Goal: Transaction & Acquisition: Download file/media

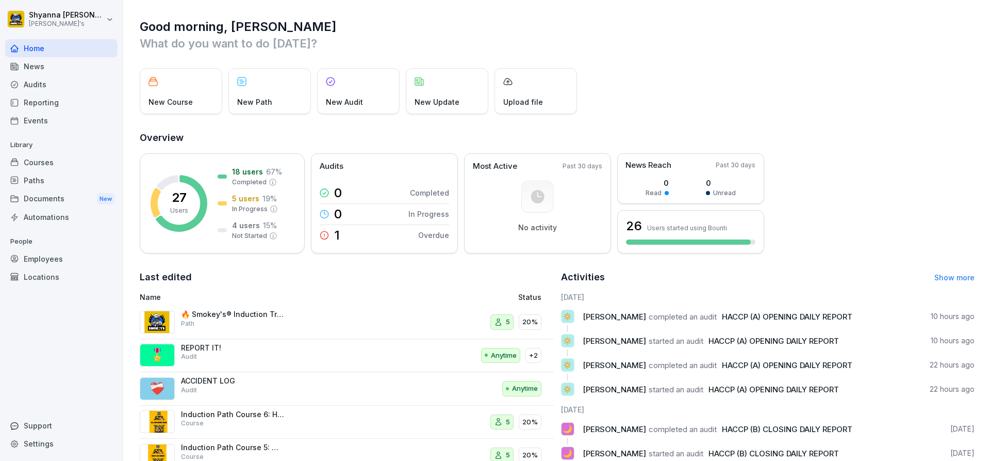
click at [73, 87] on div "Audits" at bounding box center [61, 84] width 112 height 18
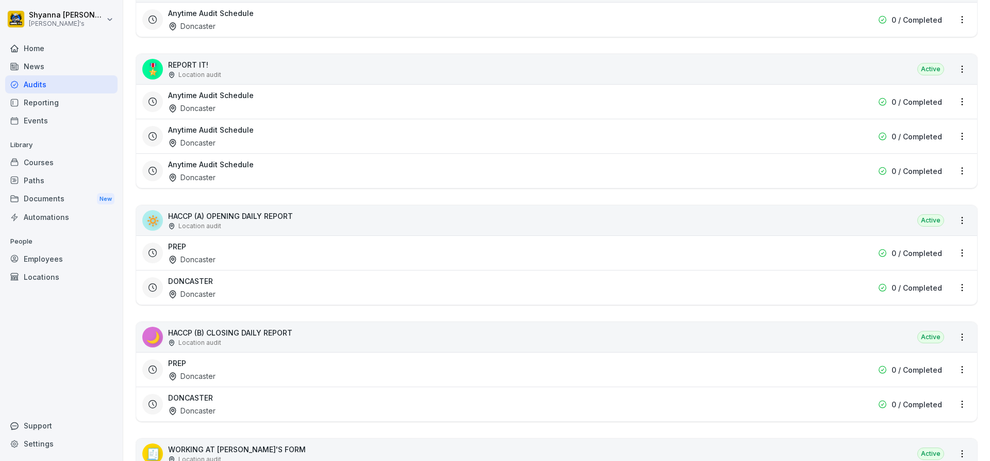
scroll to position [309, 0]
click at [182, 407] on div "Doncaster" at bounding box center [191, 409] width 47 height 11
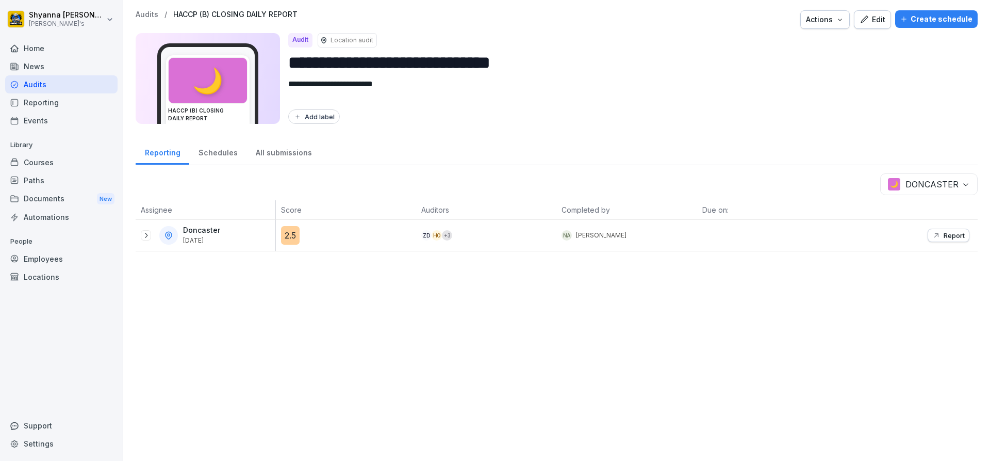
click at [151, 233] on div at bounding box center [146, 235] width 10 height 10
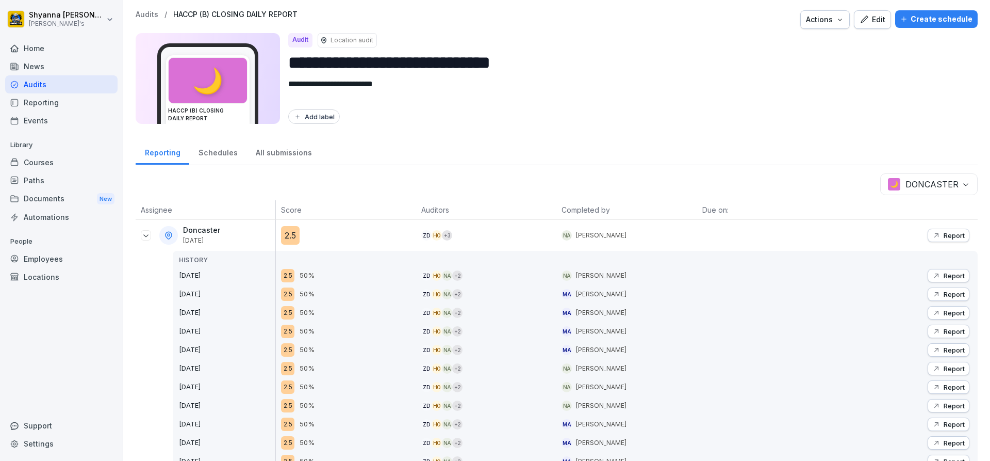
click at [944, 272] on p "Report" at bounding box center [954, 275] width 21 height 8
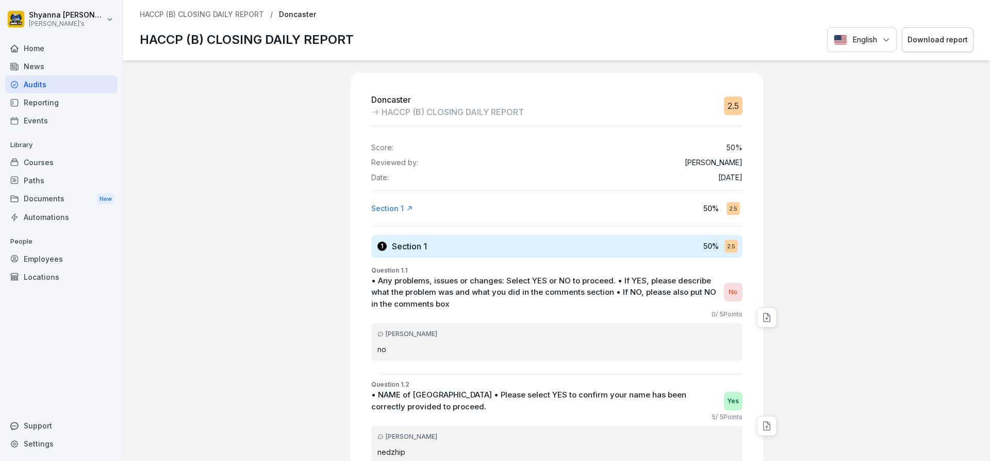
click at [920, 34] on div "Download report" at bounding box center [938, 39] width 60 height 11
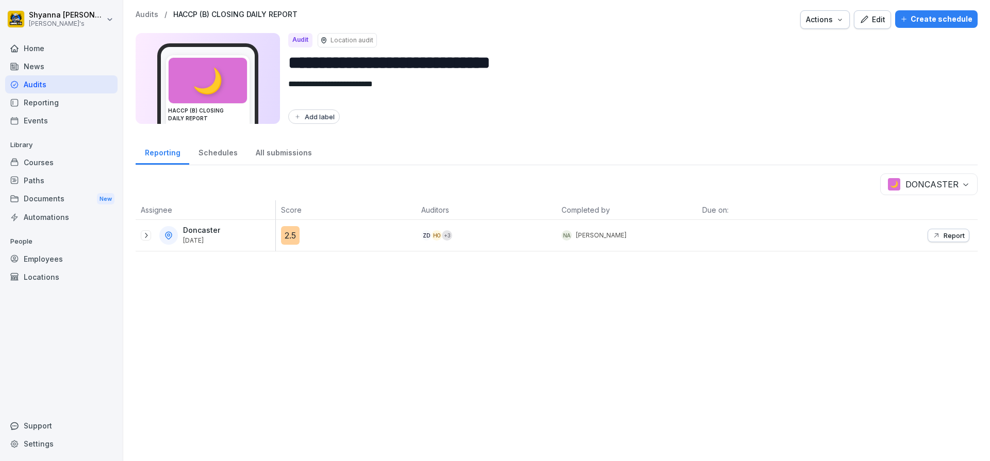
click at [944, 233] on p "Report" at bounding box center [954, 235] width 21 height 8
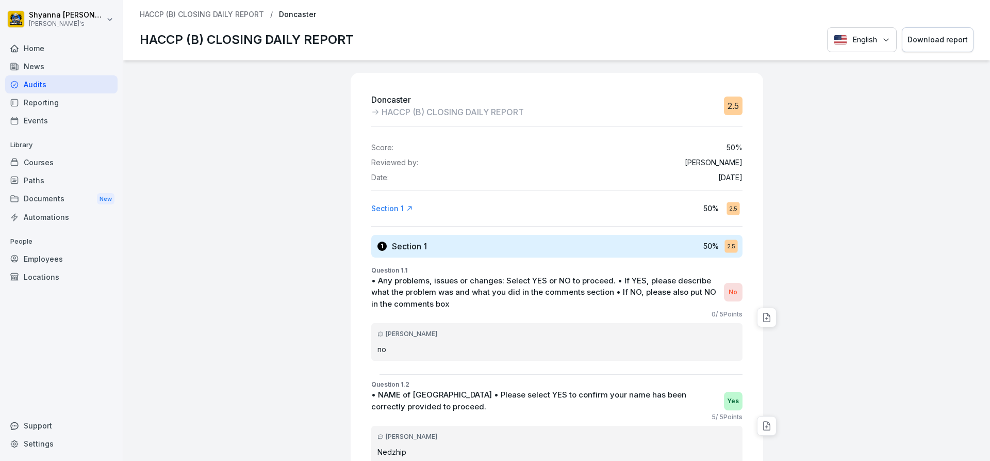
click at [947, 29] on button "Download report" at bounding box center [938, 39] width 72 height 25
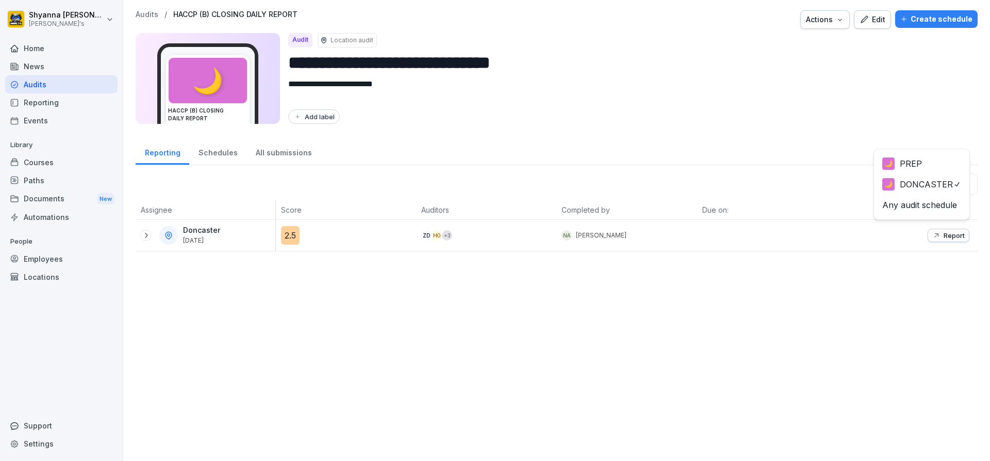
click at [944, 177] on body "**********" at bounding box center [495, 230] width 990 height 461
click at [922, 153] on div "🌙 PREP 🌙 DONCASTER Any audit schedule" at bounding box center [922, 184] width 96 height 71
click at [148, 237] on icon at bounding box center [146, 235] width 8 height 8
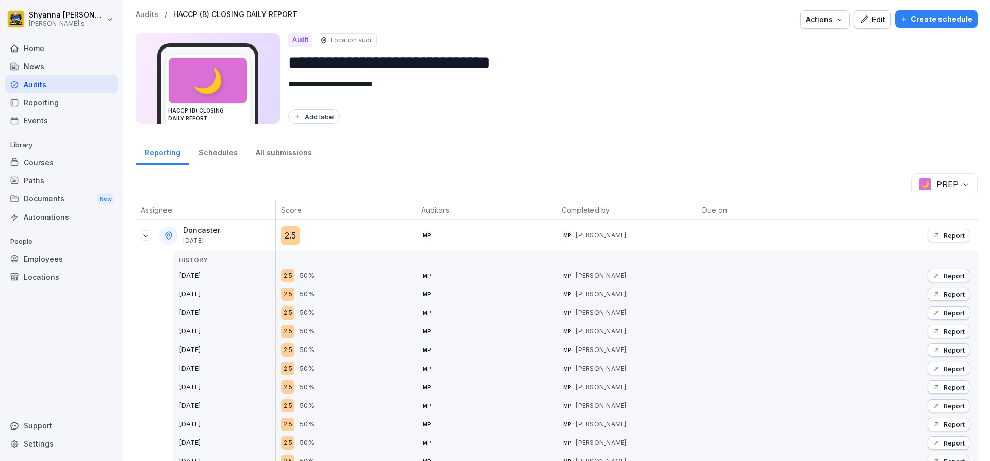
click at [944, 278] on p "Report" at bounding box center [954, 275] width 21 height 8
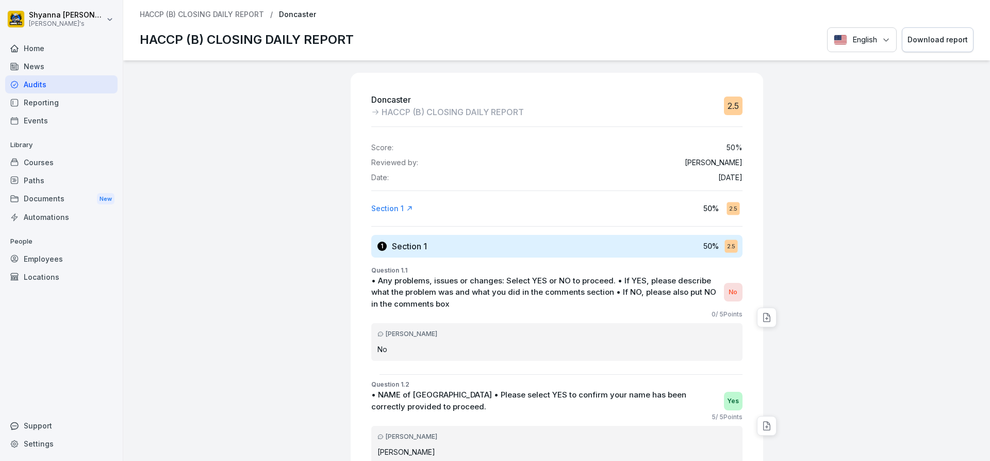
click at [917, 42] on div "Download report" at bounding box center [938, 39] width 60 height 11
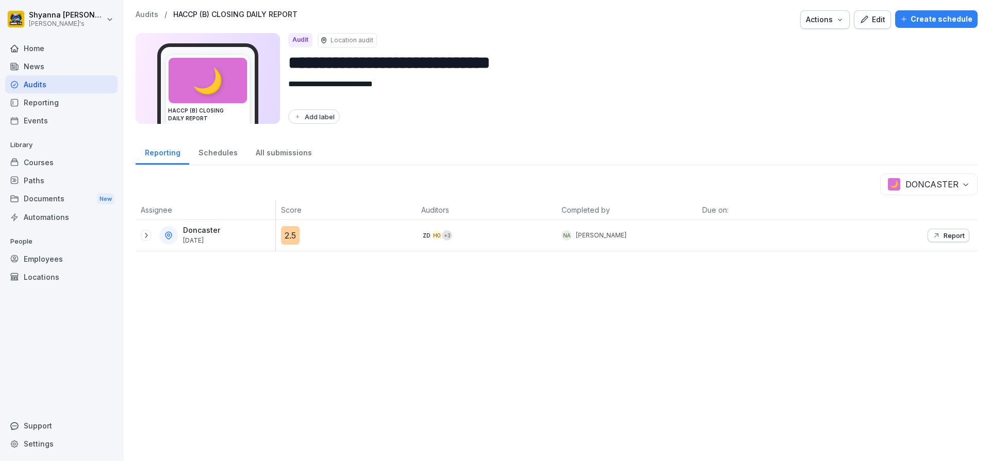
click at [952, 238] on p "Report" at bounding box center [954, 235] width 21 height 8
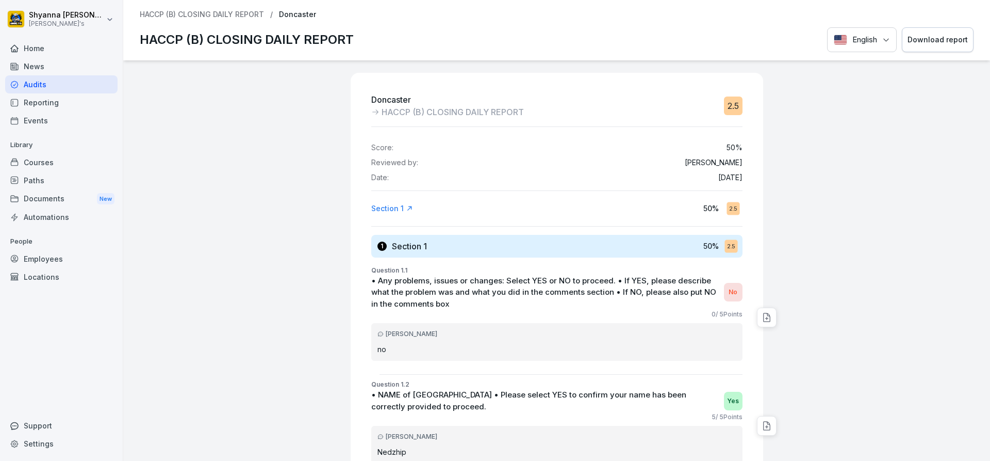
click at [938, 30] on button "Download report" at bounding box center [938, 39] width 72 height 25
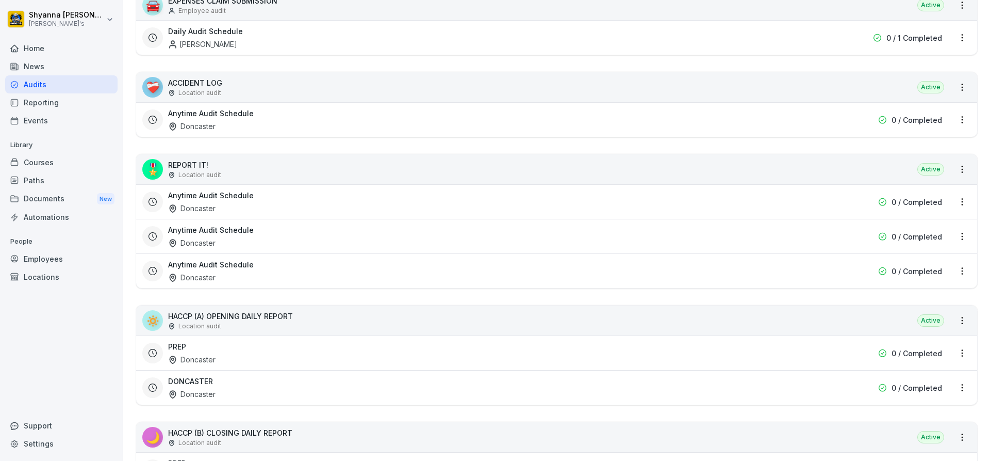
scroll to position [258, 0]
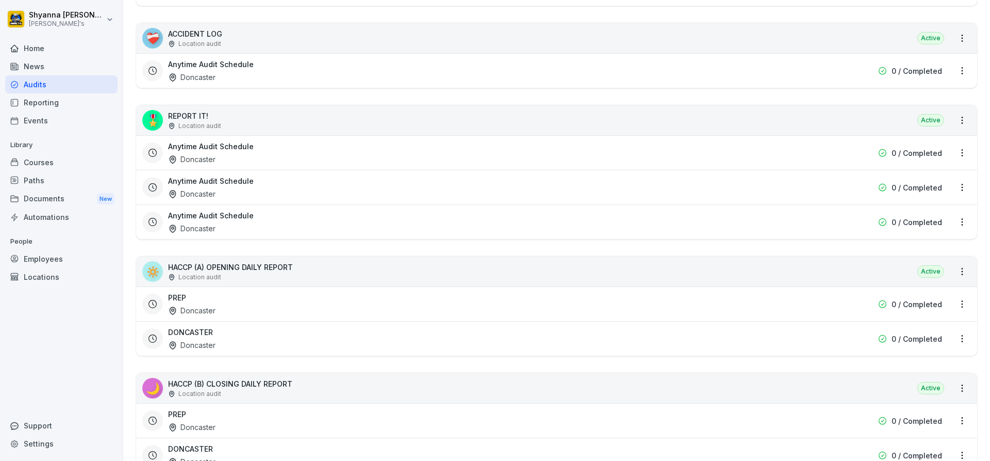
click at [219, 333] on div "DONCASTER Doncaster" at bounding box center [490, 338] width 645 height 24
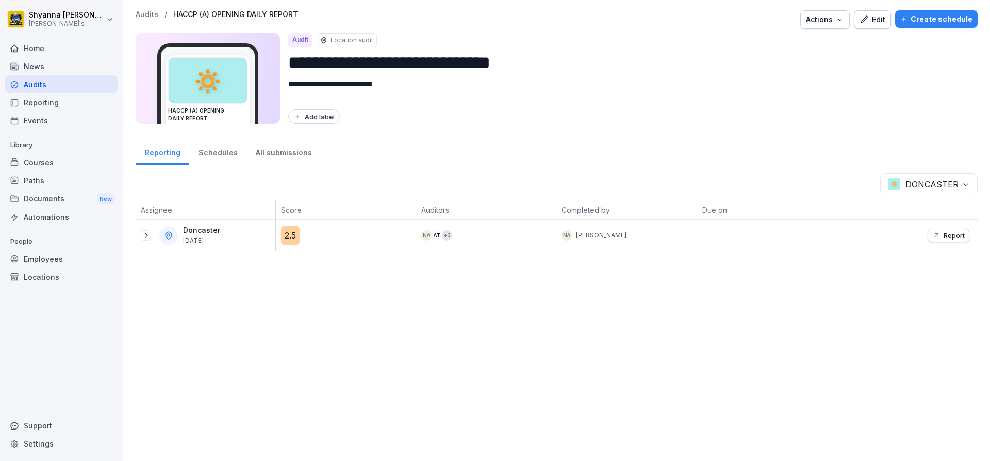
click at [148, 231] on icon at bounding box center [146, 235] width 8 height 8
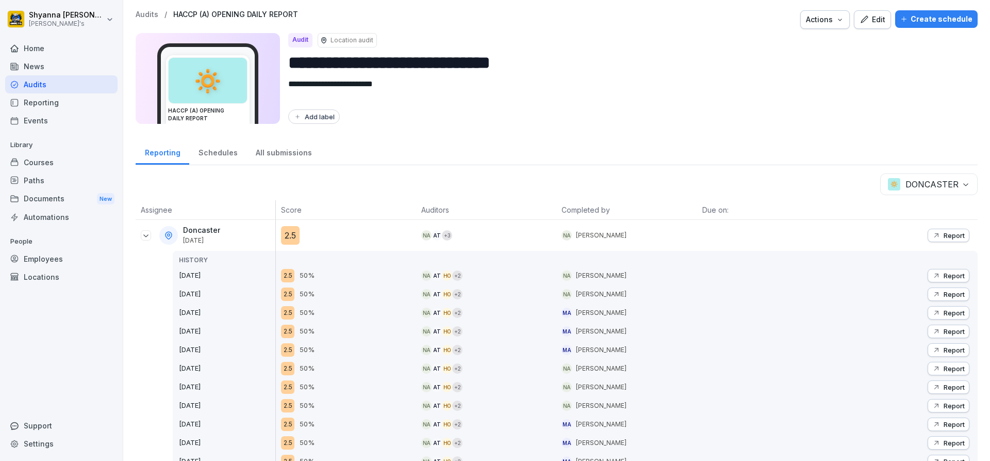
click at [947, 276] on p "Report" at bounding box center [954, 275] width 21 height 8
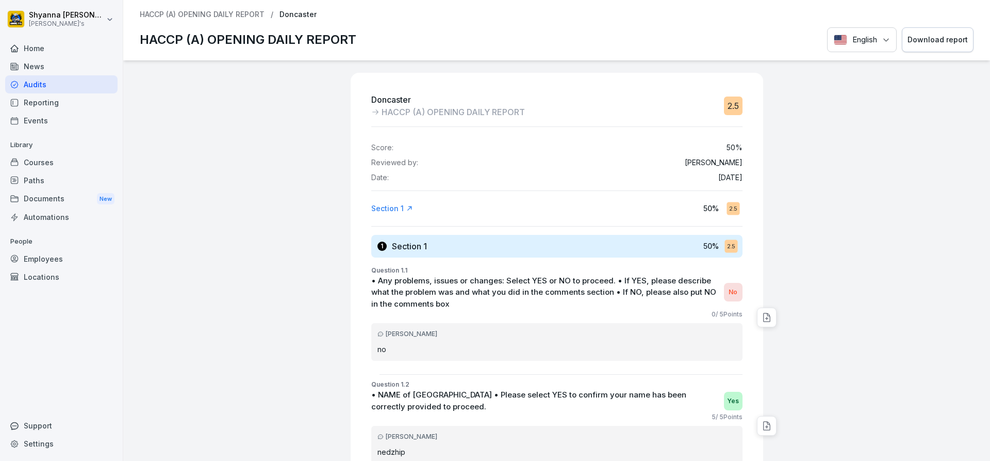
click at [910, 44] on div "Download report" at bounding box center [938, 39] width 60 height 11
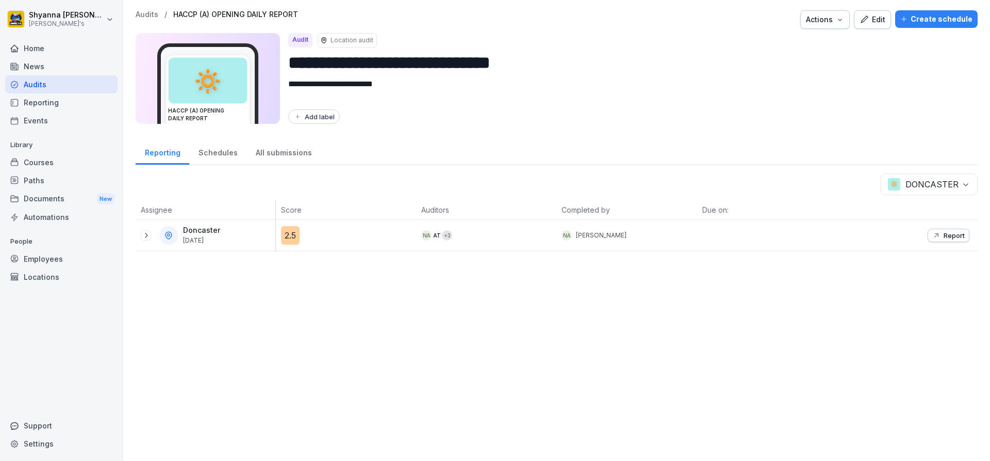
click at [146, 231] on div at bounding box center [146, 235] width 10 height 10
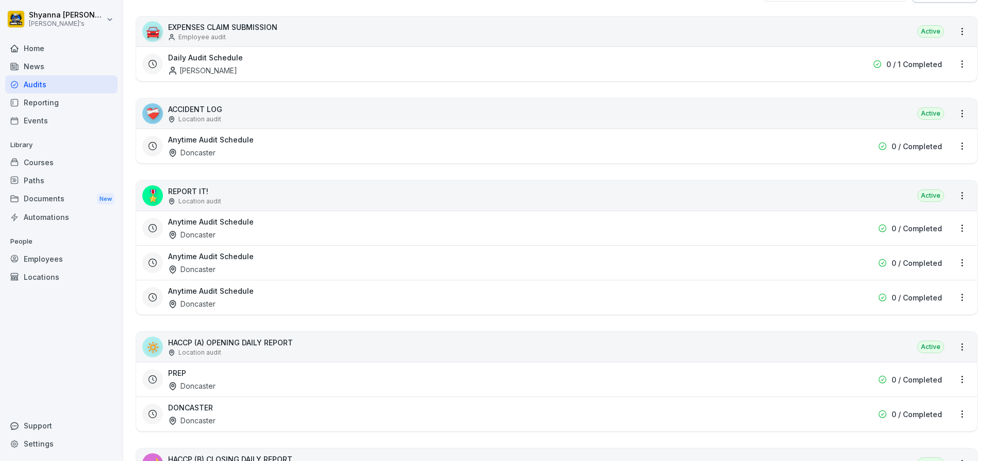
scroll to position [206, 0]
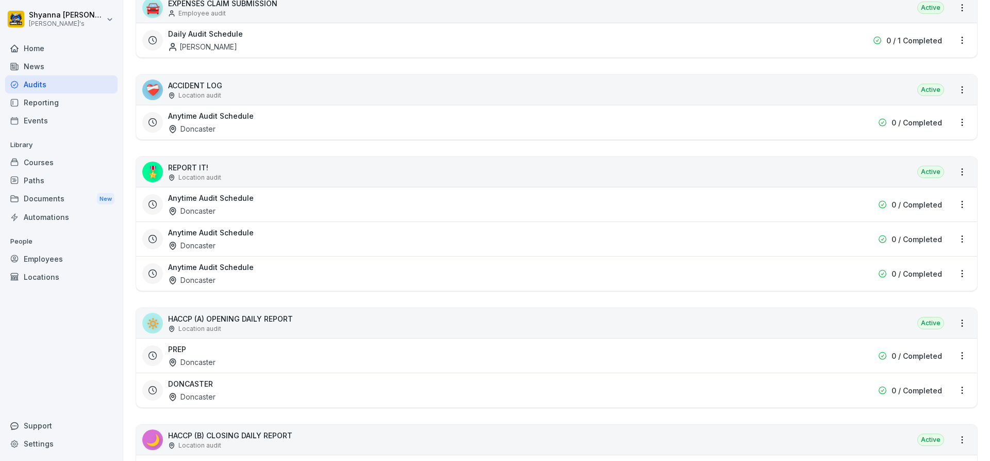
click at [281, 349] on div "PREP Doncaster" at bounding box center [490, 356] width 645 height 24
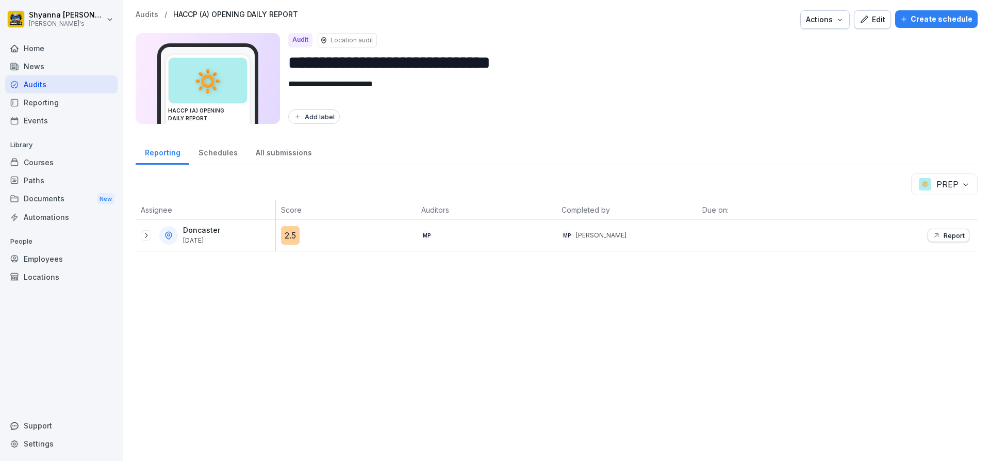
click at [147, 234] on icon at bounding box center [146, 235] width 8 height 8
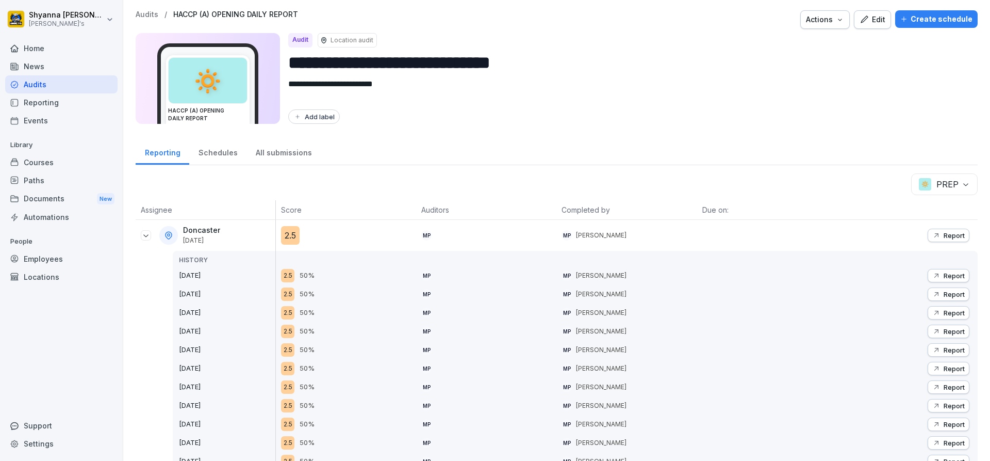
click at [933, 279] on icon "button" at bounding box center [937, 275] width 8 height 8
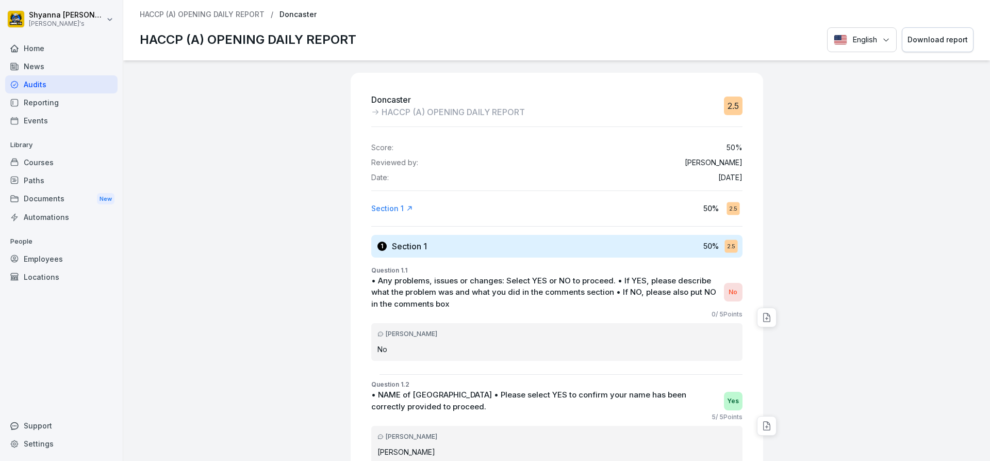
click at [930, 41] on div "Download report" at bounding box center [938, 39] width 60 height 11
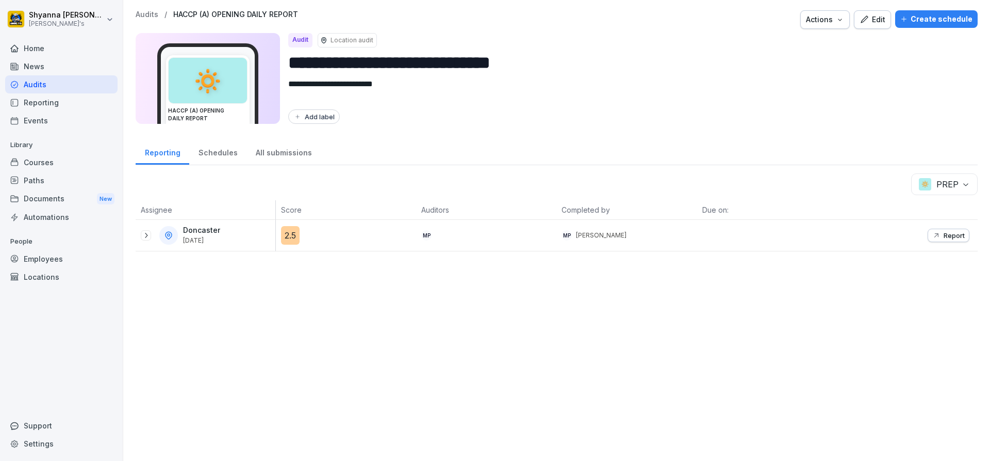
click at [144, 235] on icon at bounding box center [146, 235] width 8 height 8
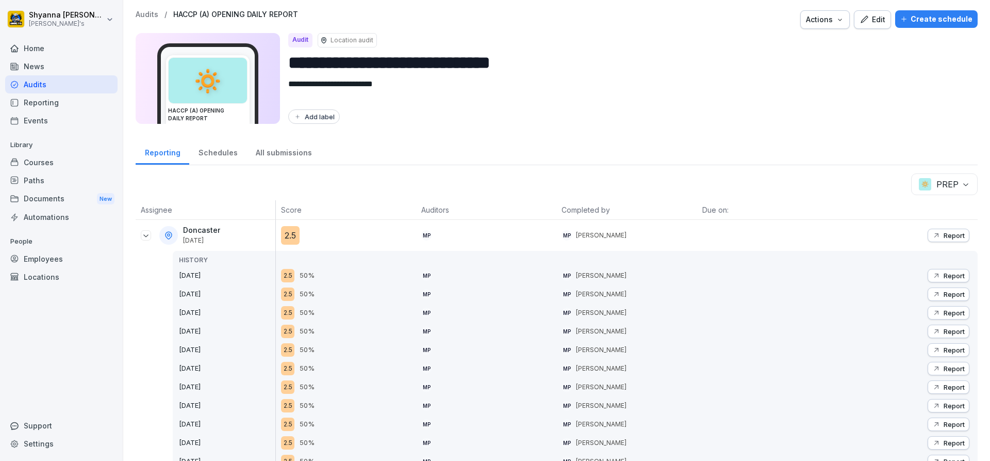
click at [954, 235] on p "Report" at bounding box center [954, 235] width 21 height 8
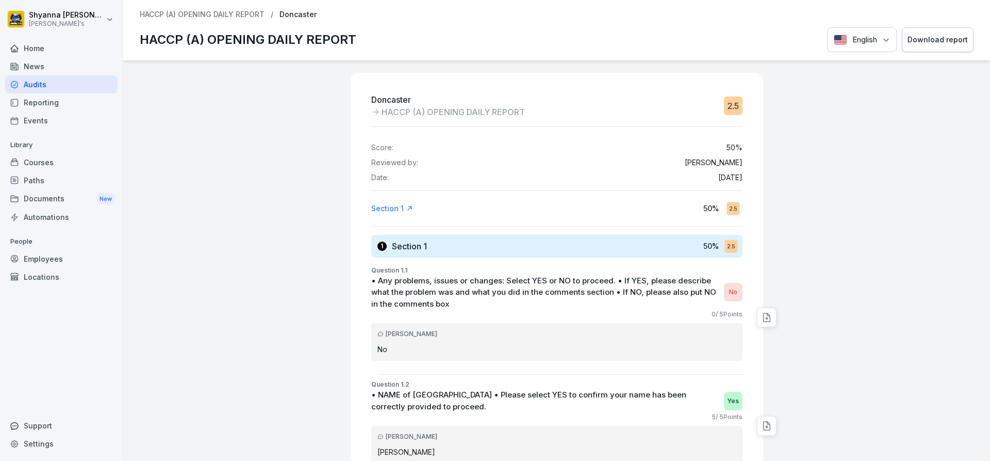
click at [940, 30] on button "Download report" at bounding box center [938, 39] width 72 height 25
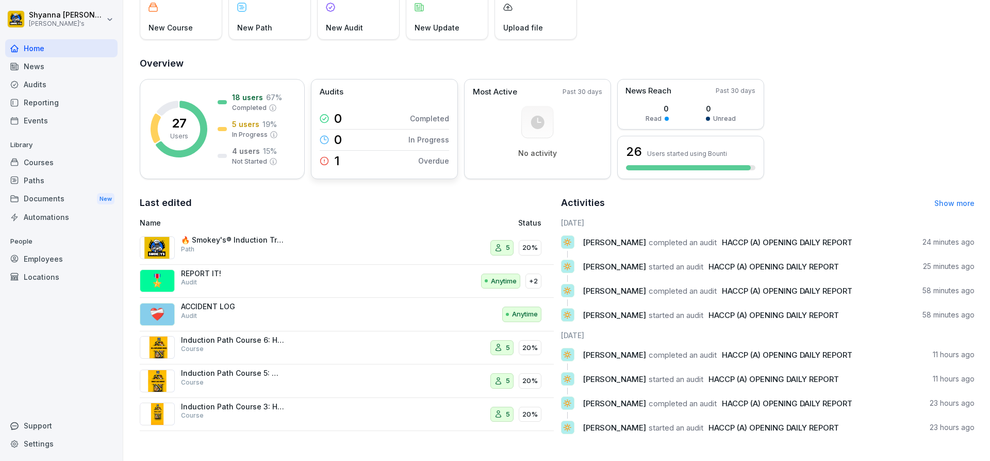
scroll to position [82, 0]
click at [68, 91] on div "Audits" at bounding box center [61, 84] width 112 height 18
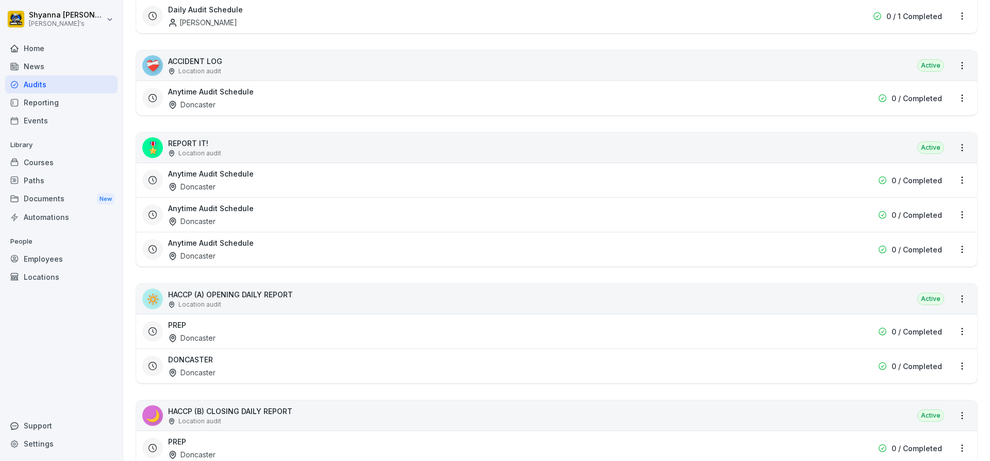
scroll to position [230, 0]
click at [50, 48] on div "Home" at bounding box center [61, 48] width 112 height 18
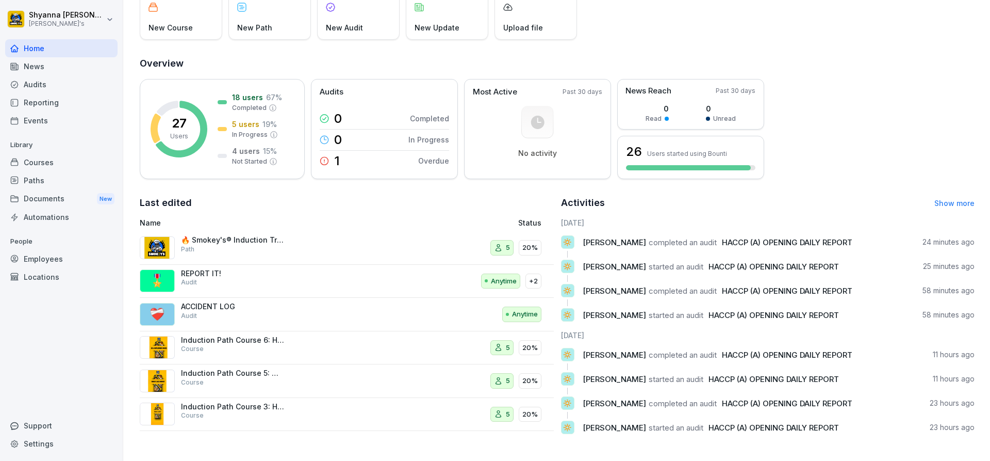
scroll to position [82, 0]
click at [679, 242] on div "🔅 [PERSON_NAME] completed an audit HACCP (A) OPENING DAILY REPORT 24 minutes ago" at bounding box center [768, 246] width 414 height 22
click at [34, 89] on div "Audits" at bounding box center [61, 84] width 112 height 18
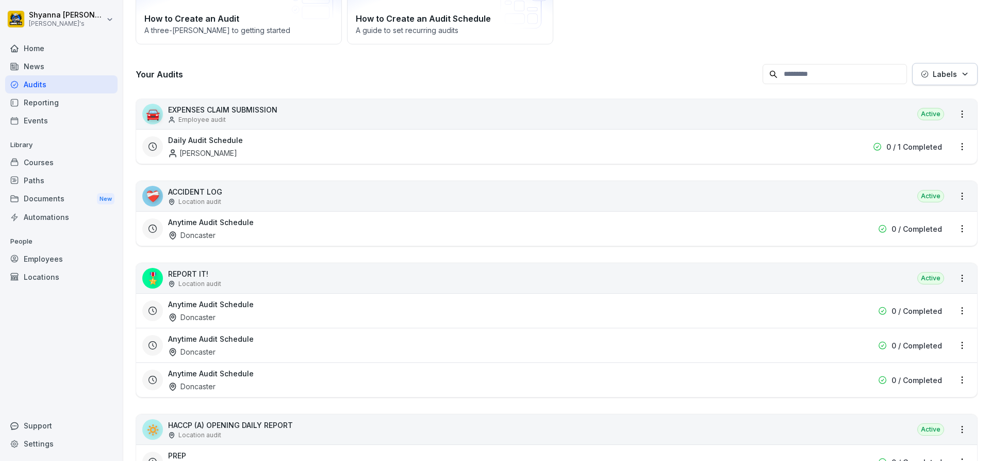
scroll to position [165, 0]
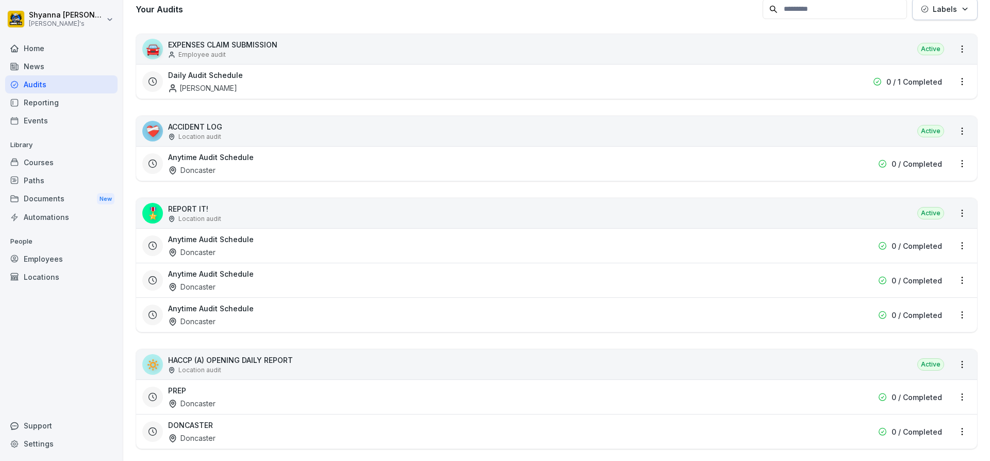
click at [240, 433] on div "DONCASTER Doncaster" at bounding box center [490, 431] width 645 height 24
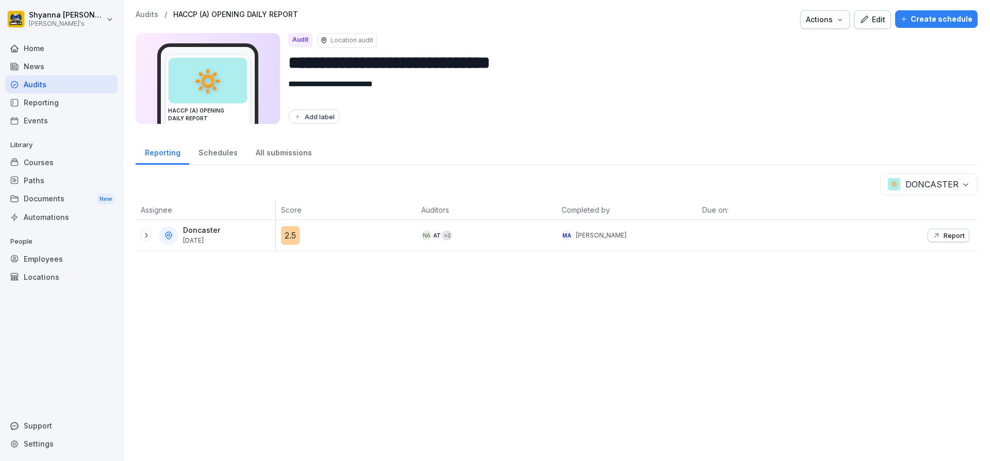
click at [933, 238] on icon "button" at bounding box center [937, 235] width 8 height 8
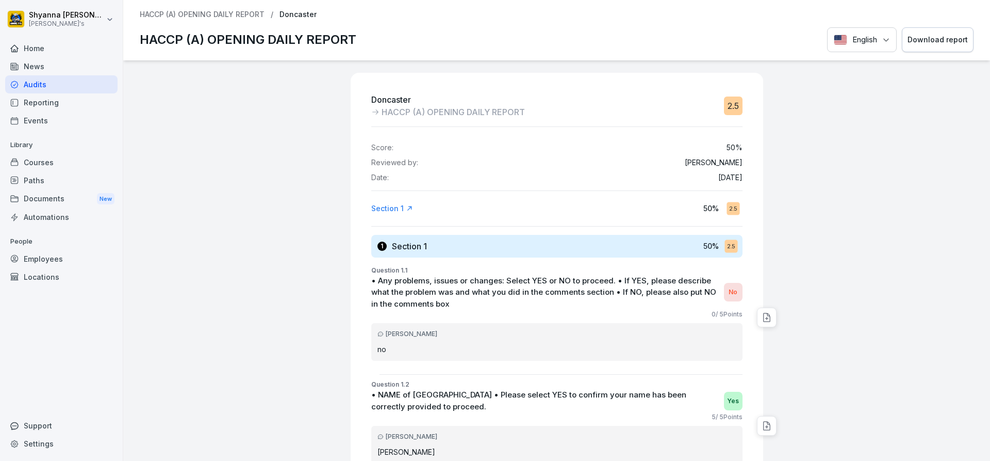
click at [940, 36] on div "Download report" at bounding box center [938, 39] width 60 height 11
